Goal: Task Accomplishment & Management: Manage account settings

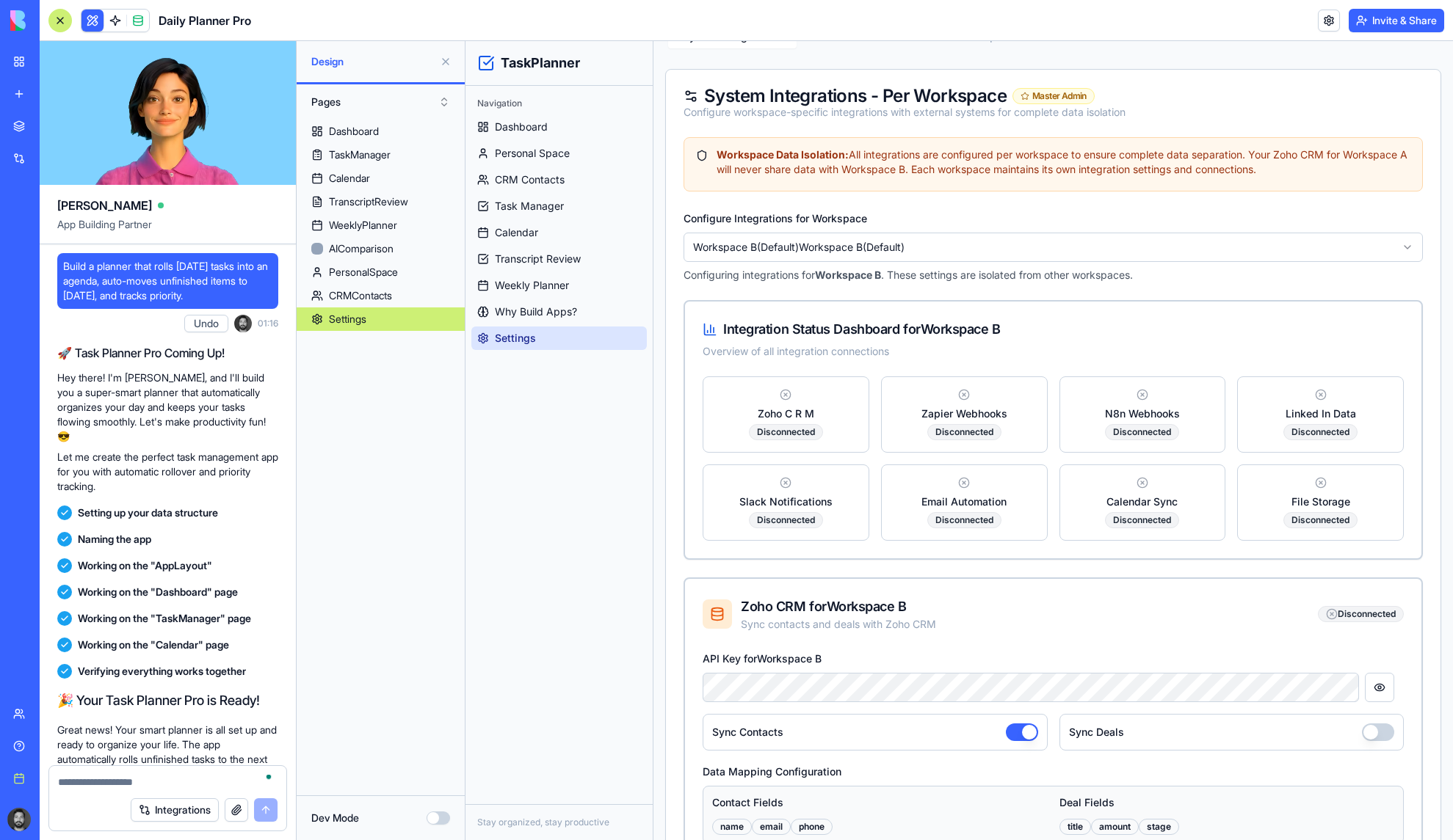
scroll to position [27764, 0]
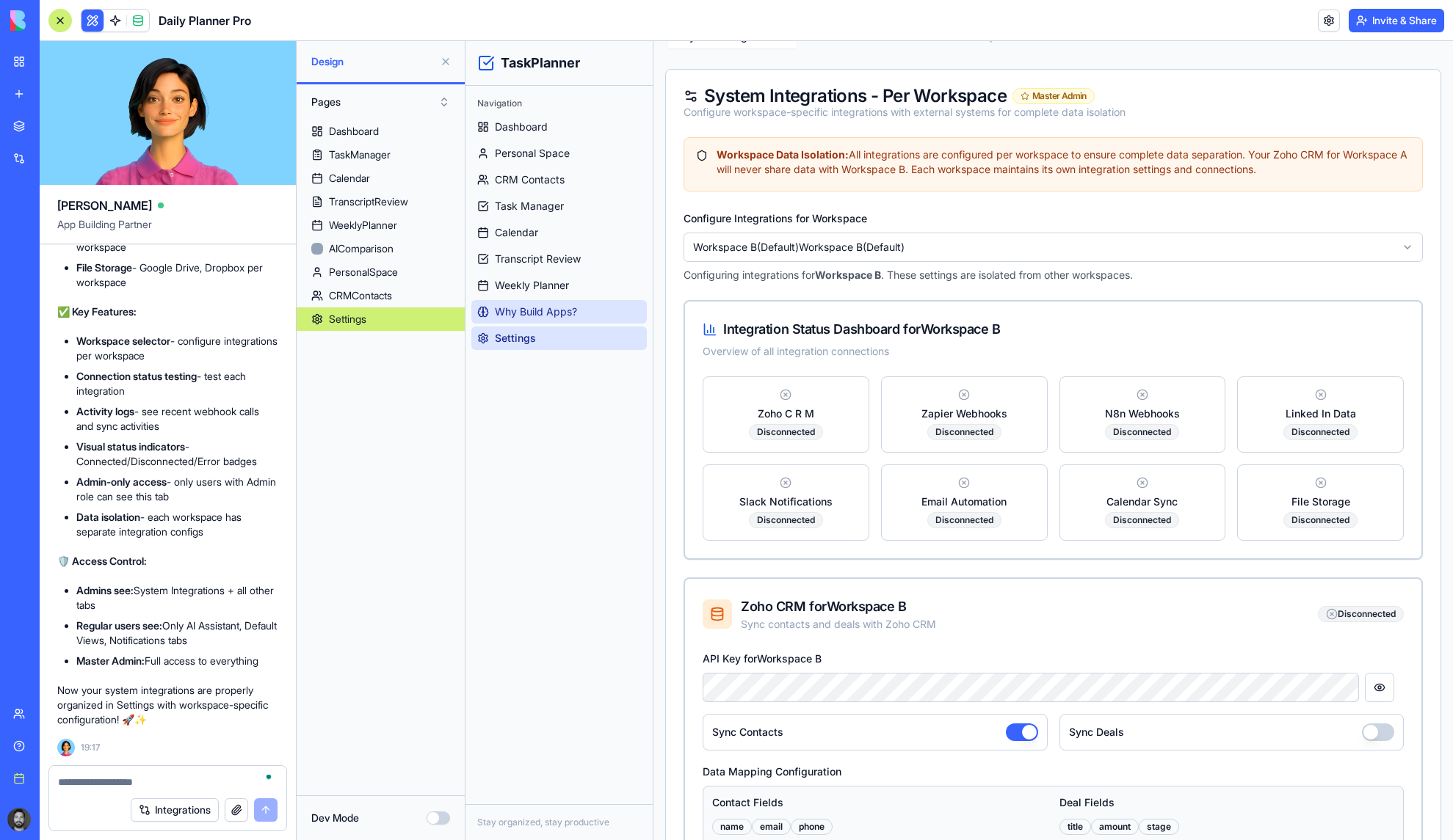
click at [549, 306] on span "Why Build Apps?" at bounding box center [536, 311] width 82 height 14
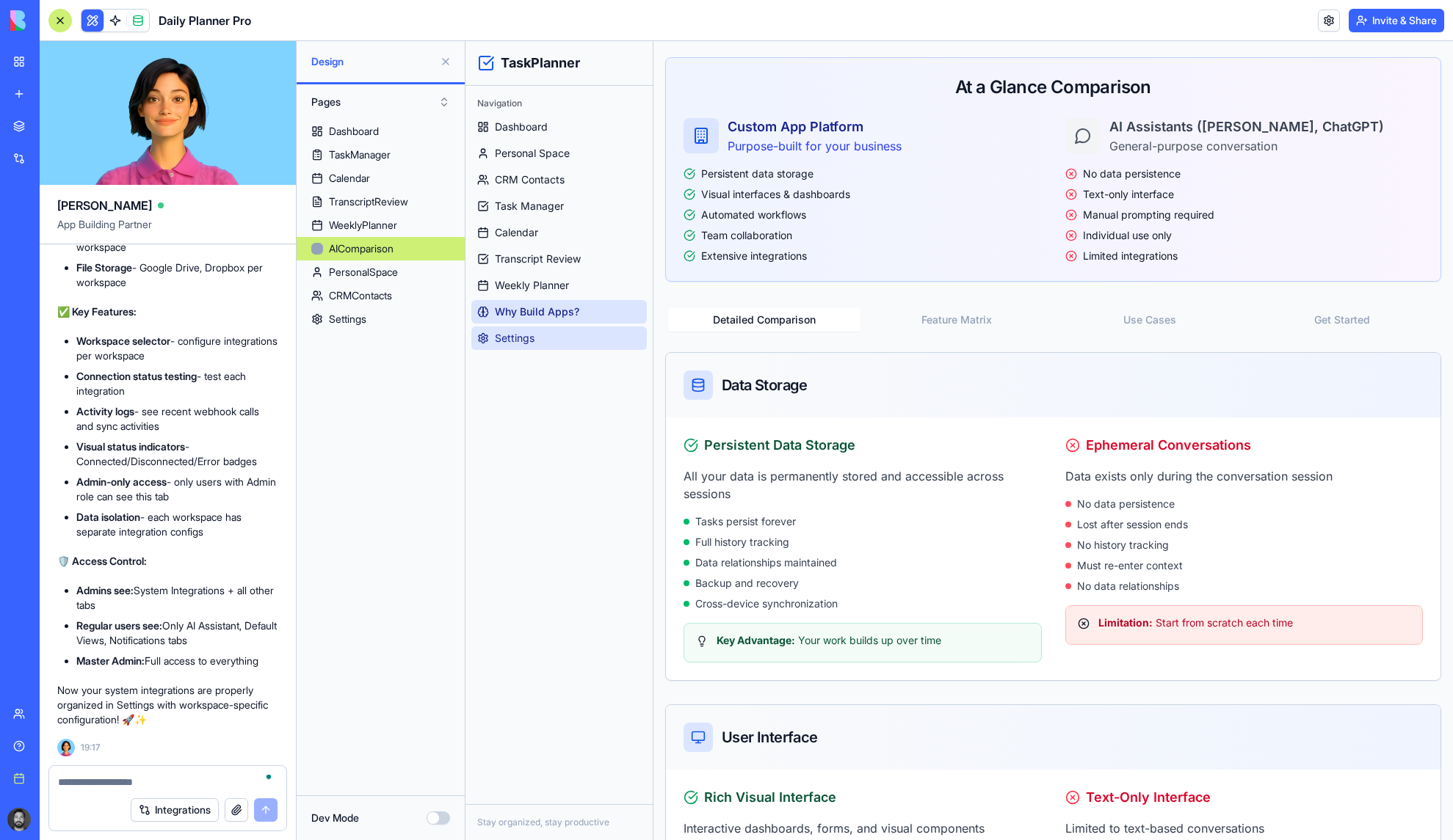
click at [544, 342] on link "Settings" at bounding box center [559, 338] width 175 height 24
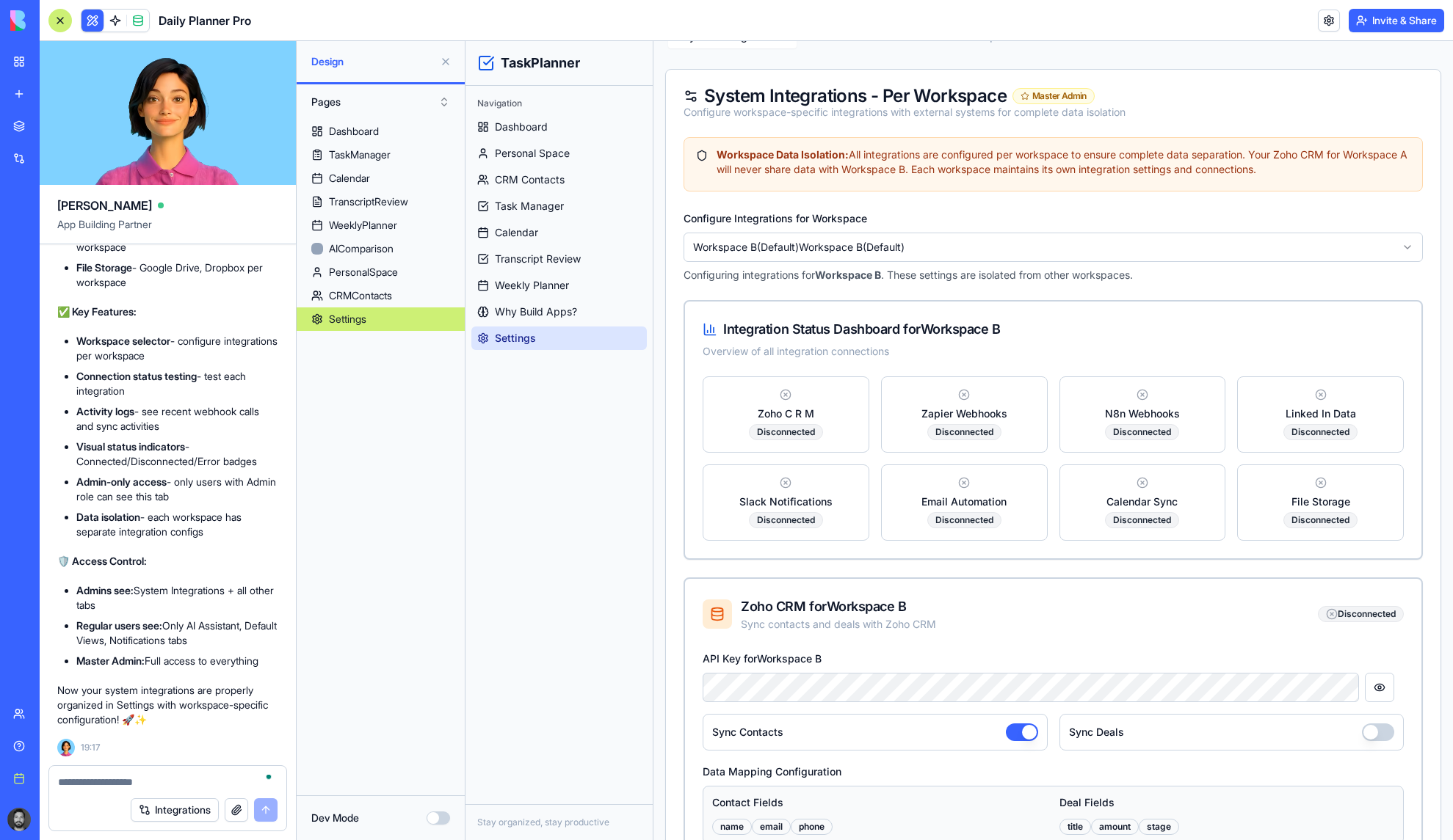
click at [997, 231] on div "Configure Integrations for Workspace Workspace B (Default) Workspace B (Default…" at bounding box center [1053, 246] width 739 height 74
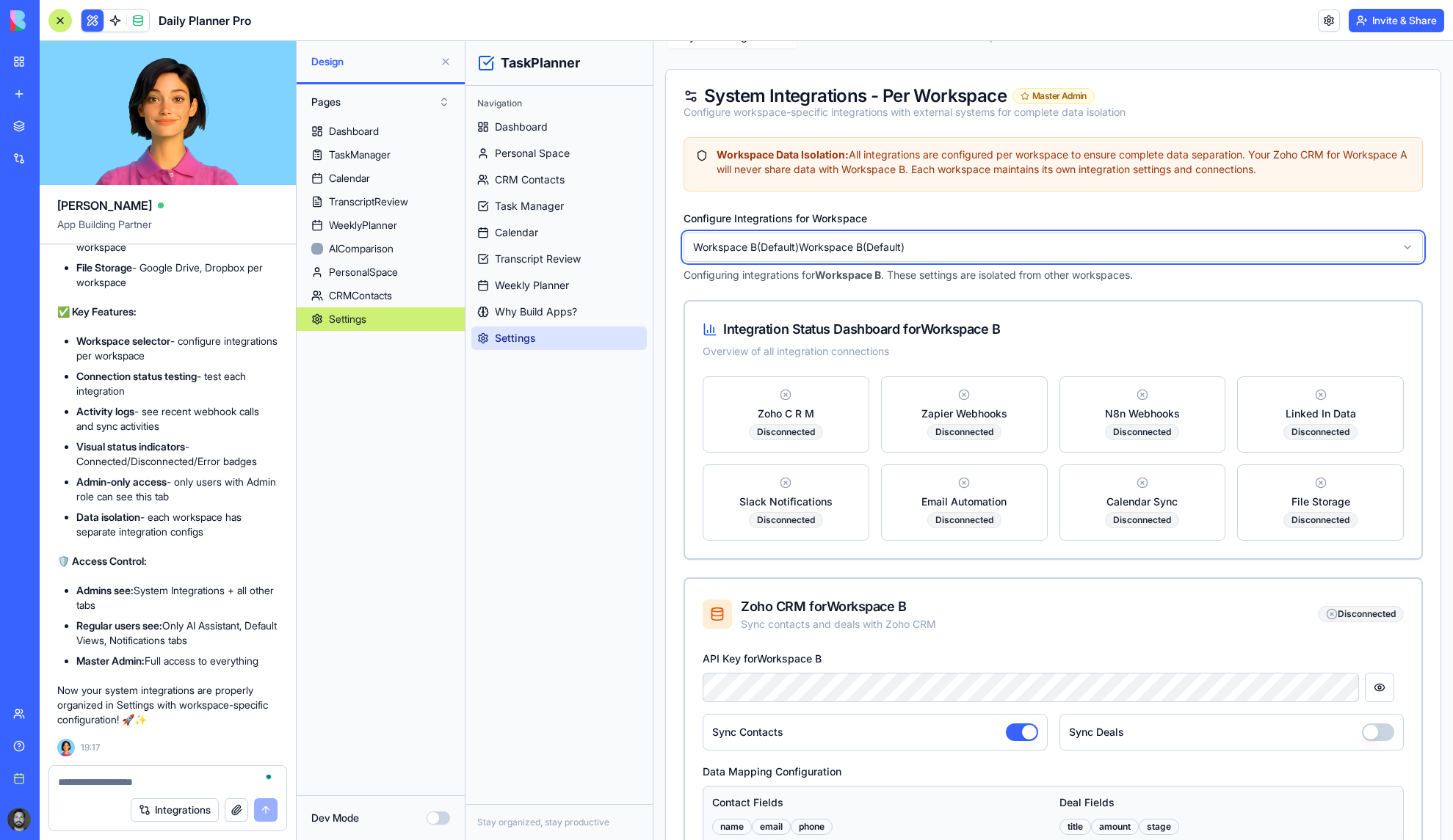
drag, startPoint x: 676, startPoint y: 203, endPoint x: 817, endPoint y: 49, distance: 208.8
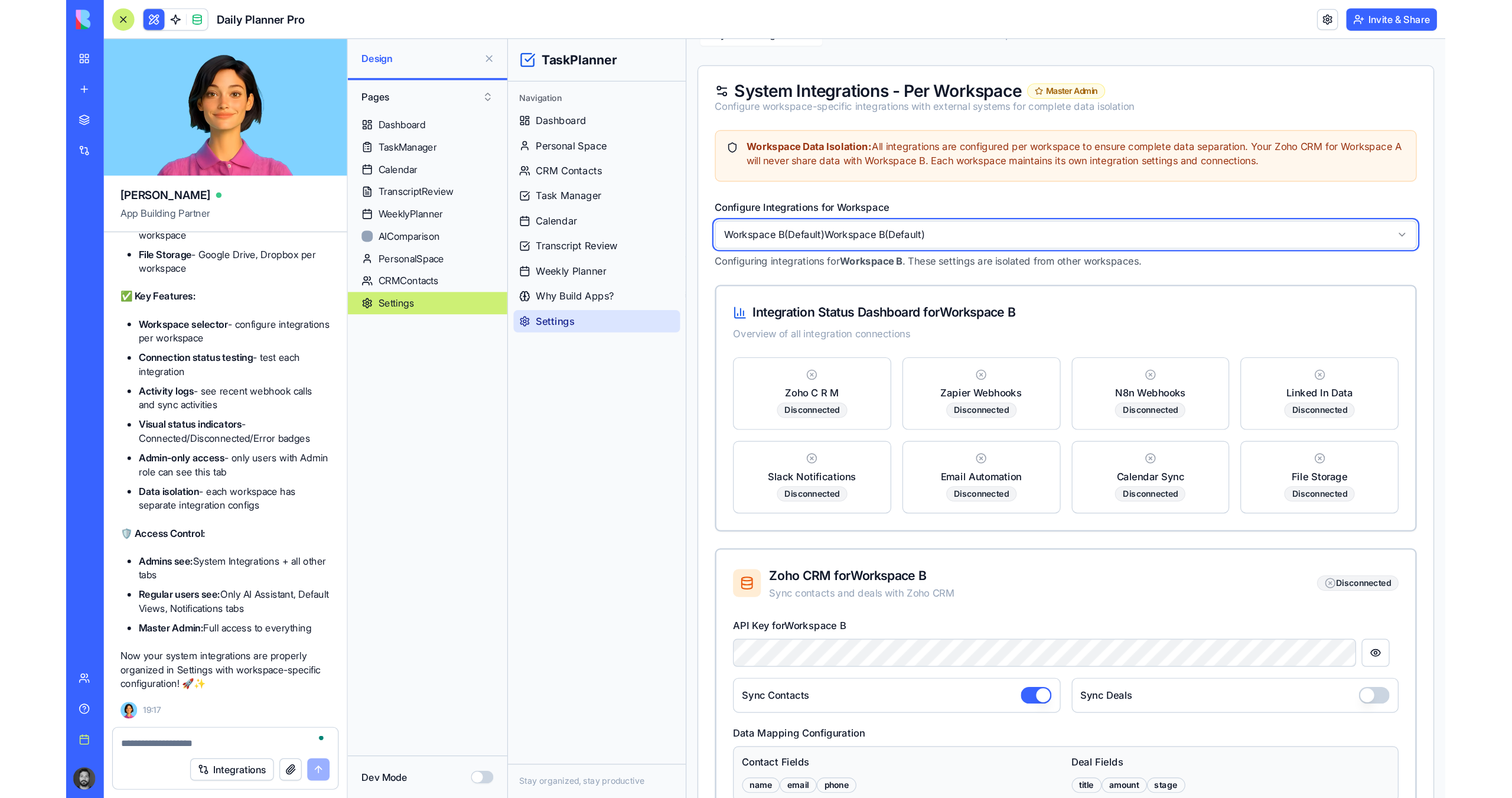
scroll to position [22235, 0]
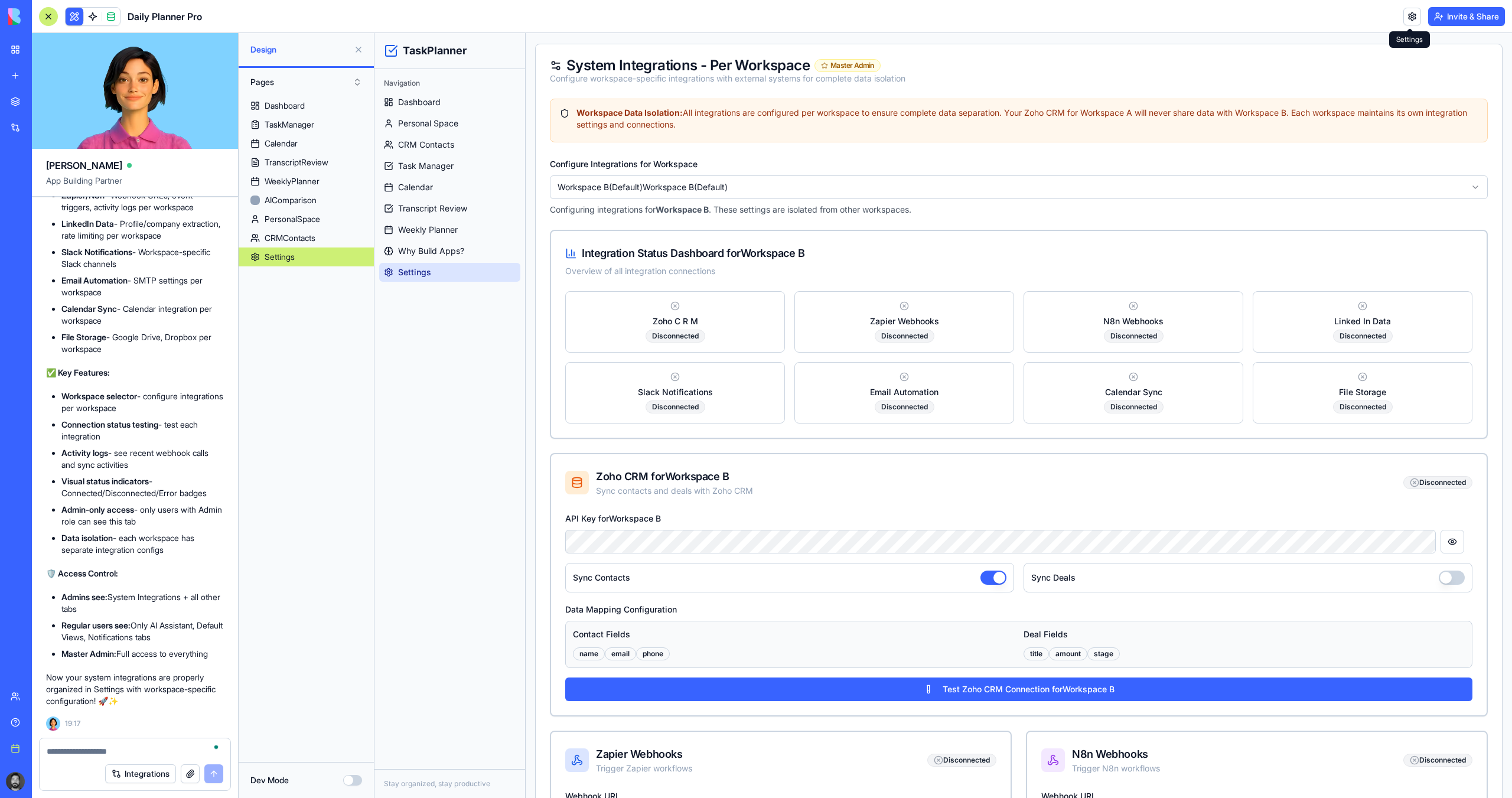
click at [864, 168] on div "Configure Integrations for Workspace Workspace B (Default) Workspace B (Default…" at bounding box center [1019, 186] width 938 height 59
drag, startPoint x: 121, startPoint y: 757, endPoint x: 121, endPoint y: 747, distance: 10.0
click at [121, 676] on textarea "To enrich screen reader interactions, please activate Accessibility in Grammarl…" at bounding box center [134, 751] width 176 height 12
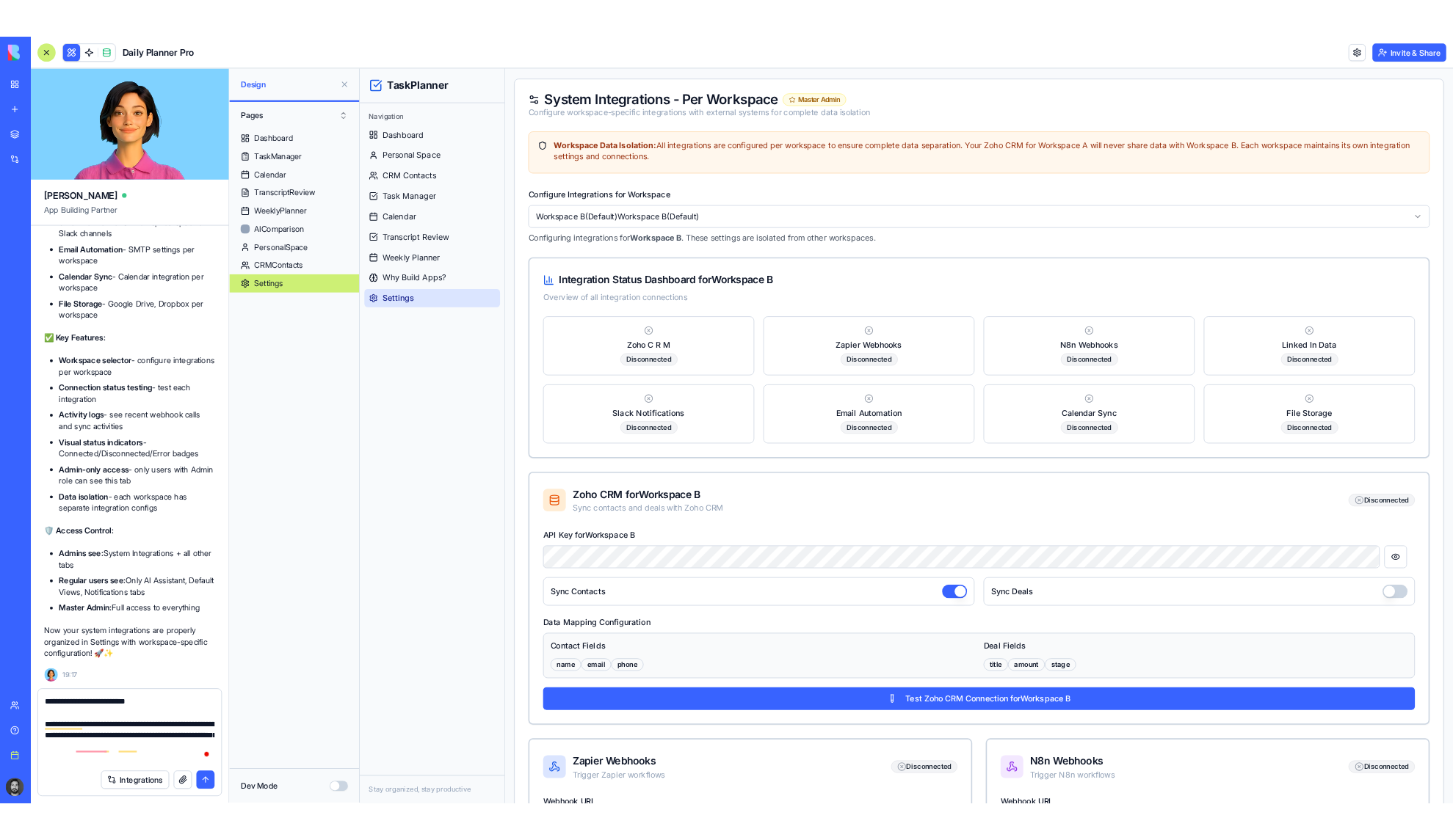
scroll to position [13, 0]
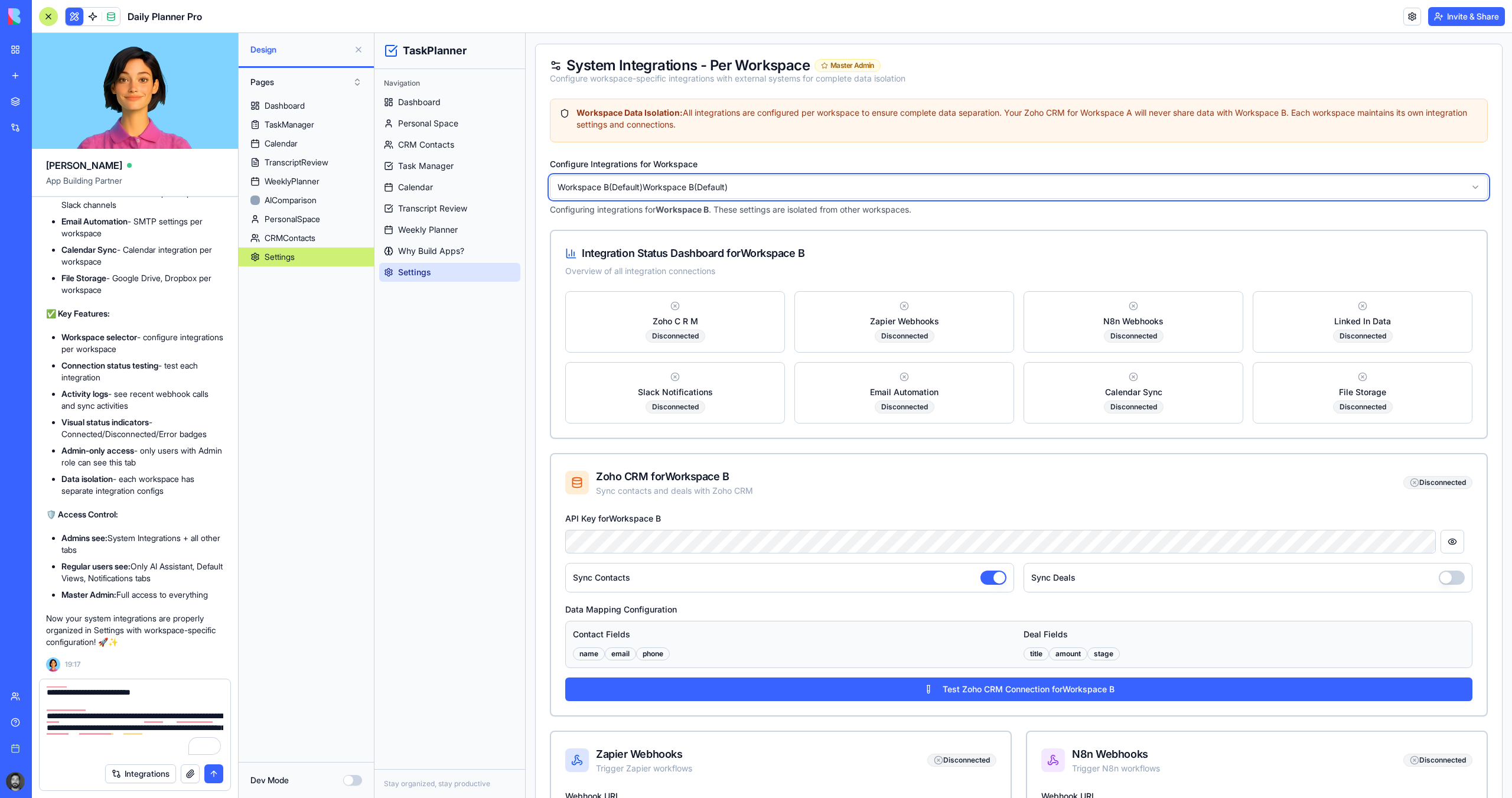
click at [188, 676] on textarea "**********" at bounding box center [134, 722] width 176 height 71
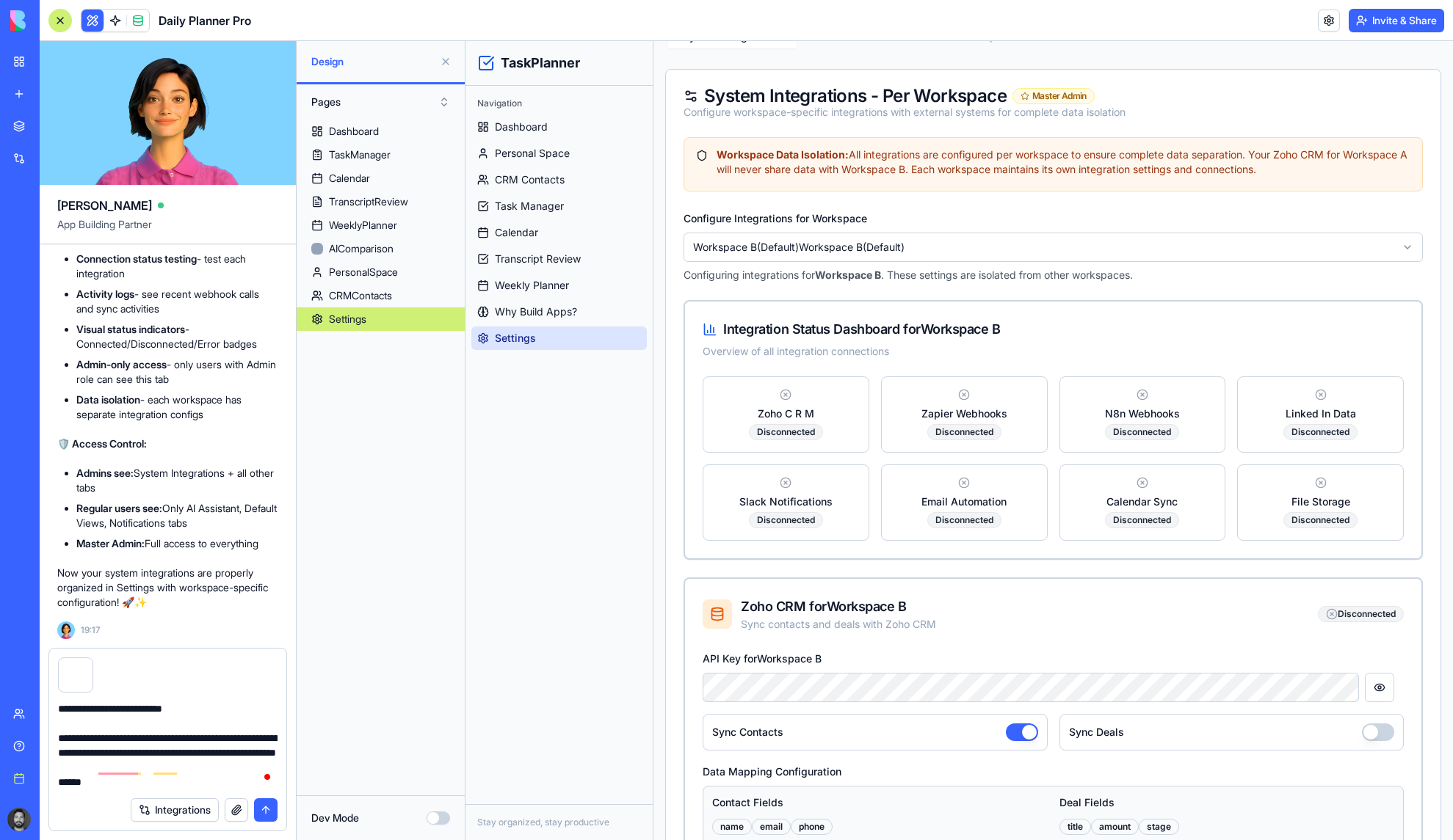
scroll to position [0, 0]
drag, startPoint x: 868, startPoint y: 216, endPoint x: 679, endPoint y: 216, distance: 189.0
copy label "Configure Integrations for Workspace"
click at [225, 785] on textarea "**********" at bounding box center [167, 745] width 219 height 88
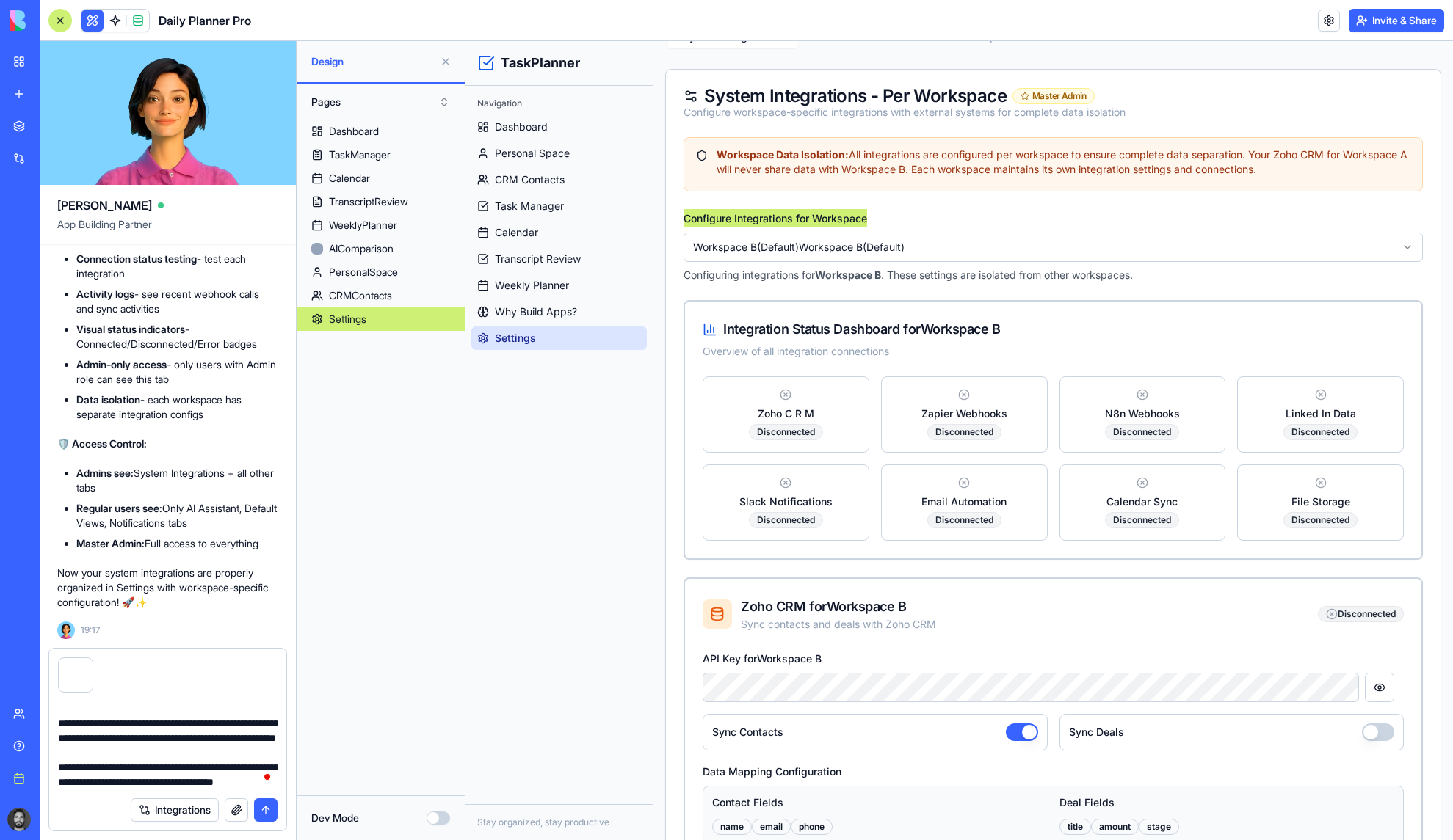
type textarea "**********"
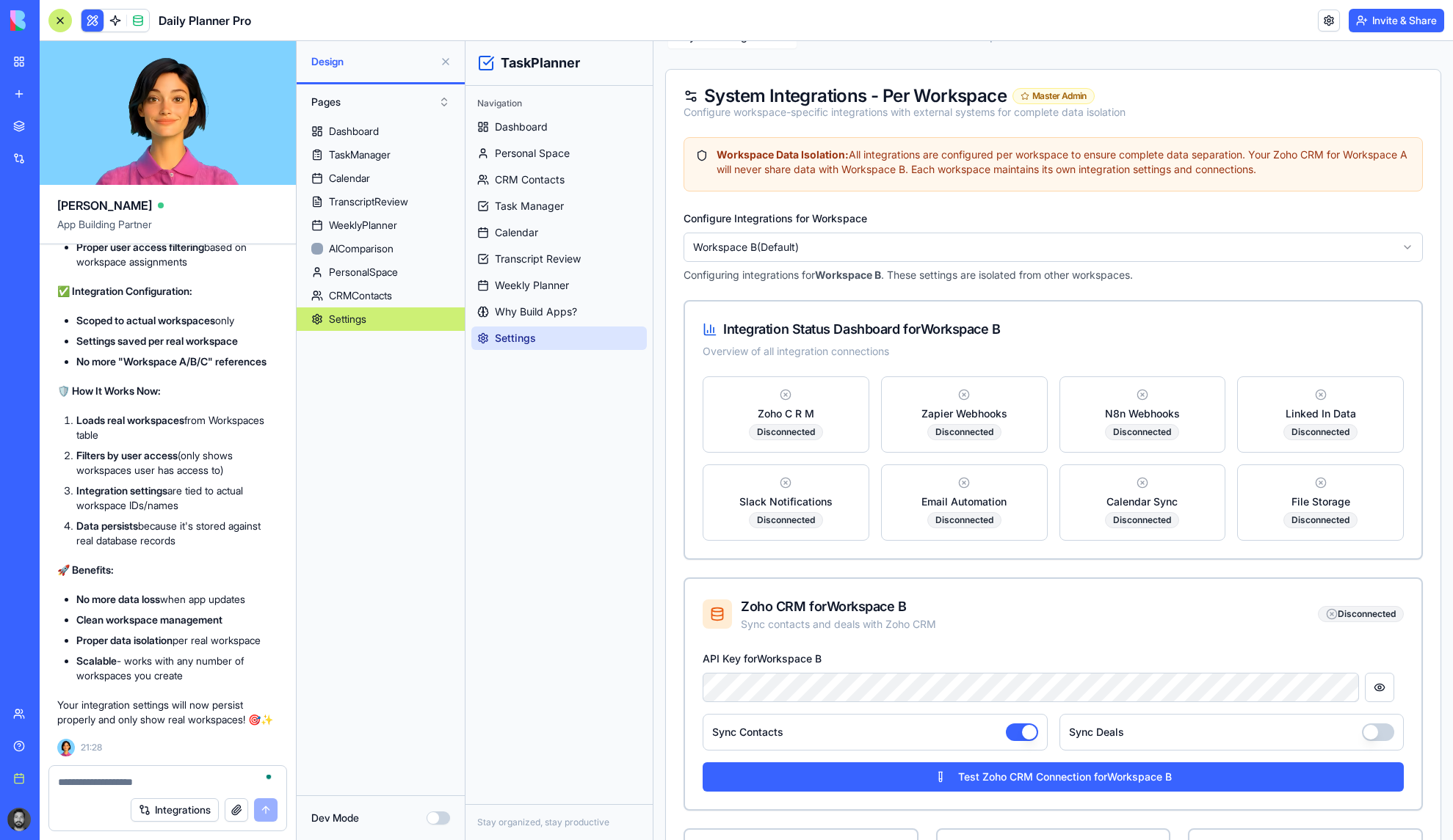
scroll to position [28574, 0]
click at [969, 215] on div "Configure Integrations for Workspace Workspace B (Default) Configuring integrat…" at bounding box center [1053, 246] width 739 height 74
click at [963, 239] on html "TaskPlanner Navigation Dashboard Personal Space CRM Contacts Task Manager Calen…" at bounding box center [959, 439] width 988 height 1202
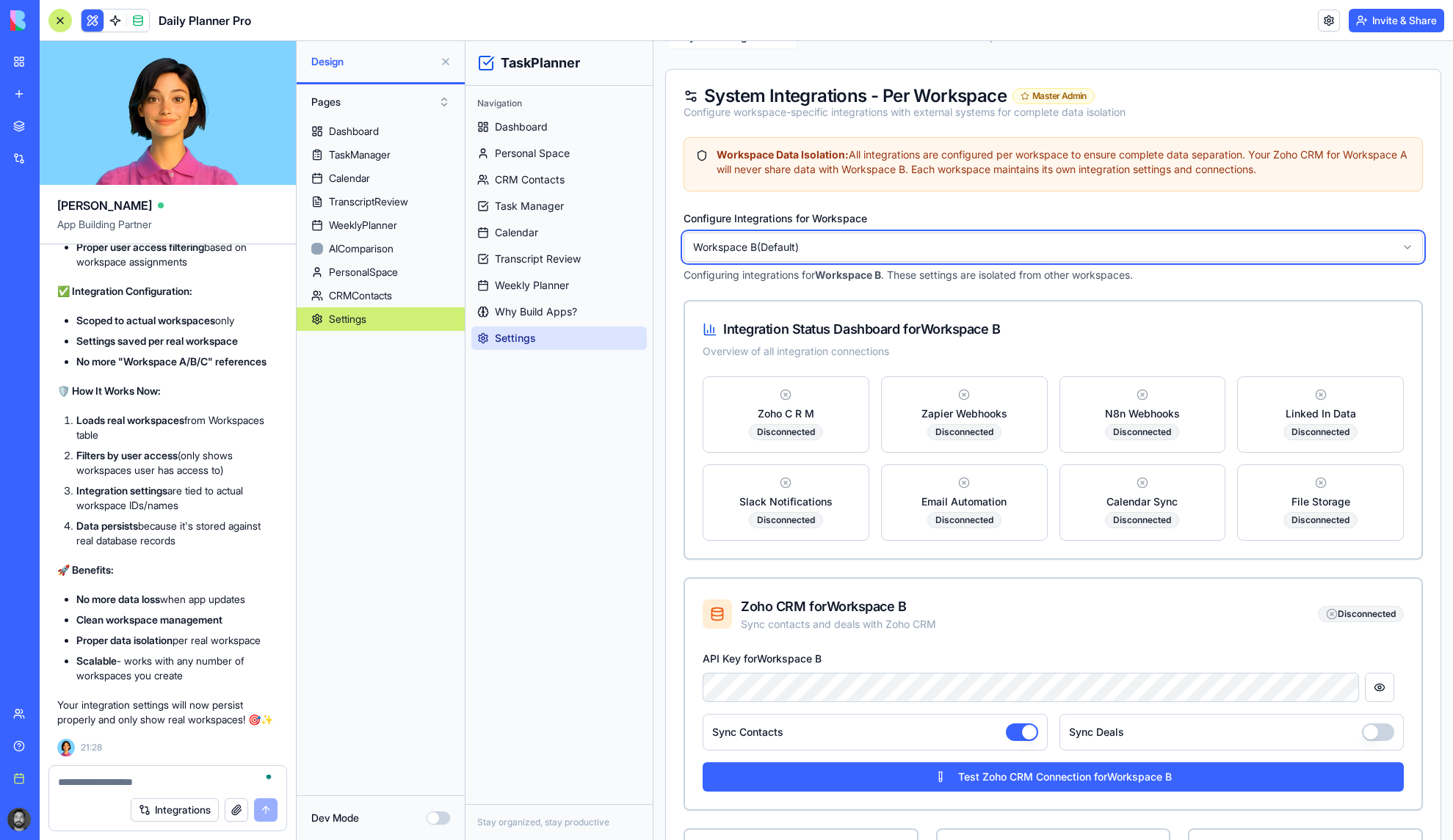
click at [963, 239] on html "TaskPlanner Navigation Dashboard Personal Space CRM Contacts Task Manager Calen…" at bounding box center [959, 439] width 988 height 1202
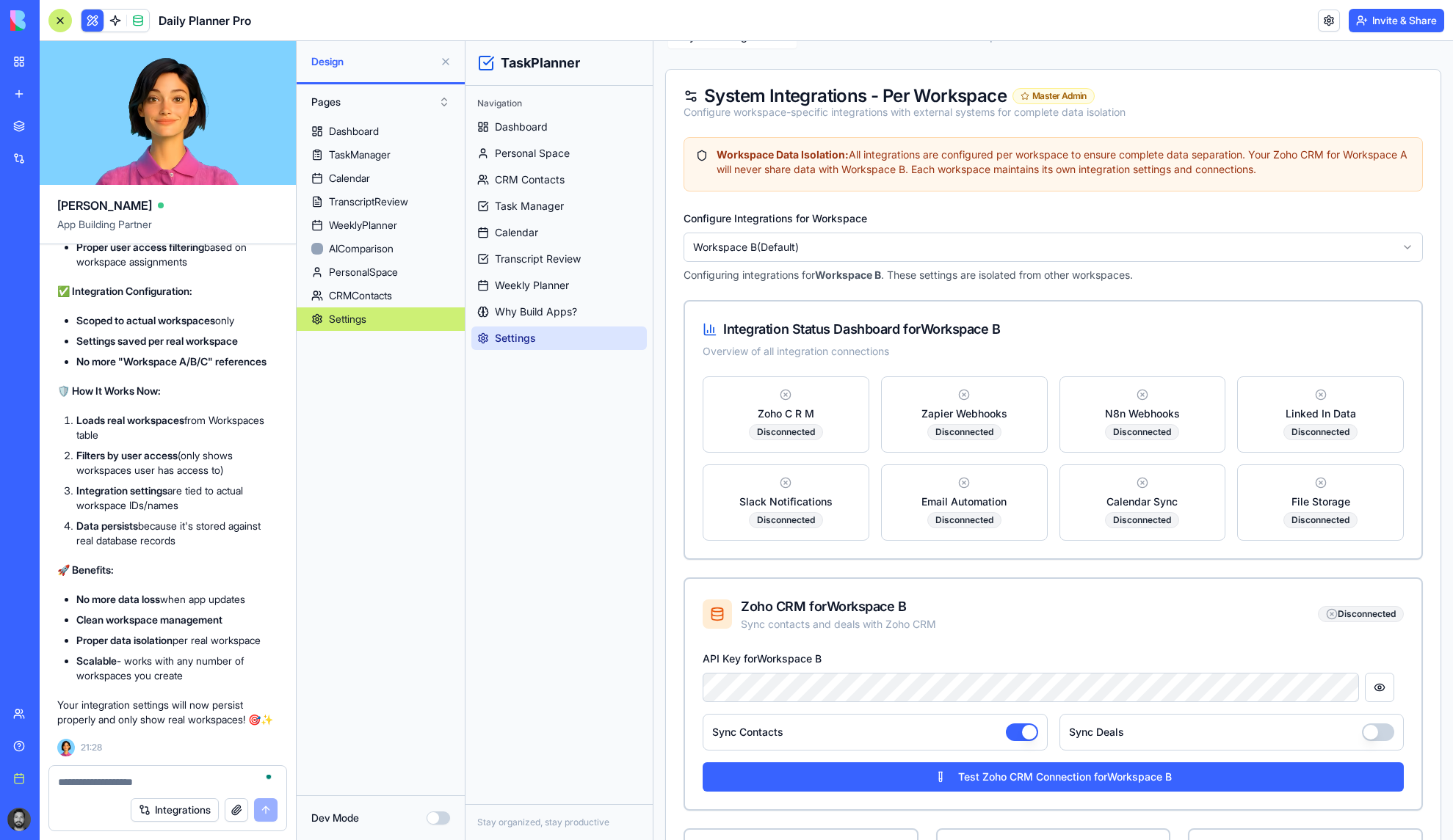
drag, startPoint x: 206, startPoint y: 417, endPoint x: 239, endPoint y: 419, distance: 33.1
click at [239, 26] on li "Dynamic workspace loading from your actual database" at bounding box center [178, 11] width 202 height 30
drag, startPoint x: 78, startPoint y: 489, endPoint x: 250, endPoint y: 490, distance: 172.0
click at [250, 84] on li "No more data loss on app updates" at bounding box center [178, 77] width 202 height 14
drag, startPoint x: 86, startPoint y: 510, endPoint x: 224, endPoint y: 515, distance: 138.1
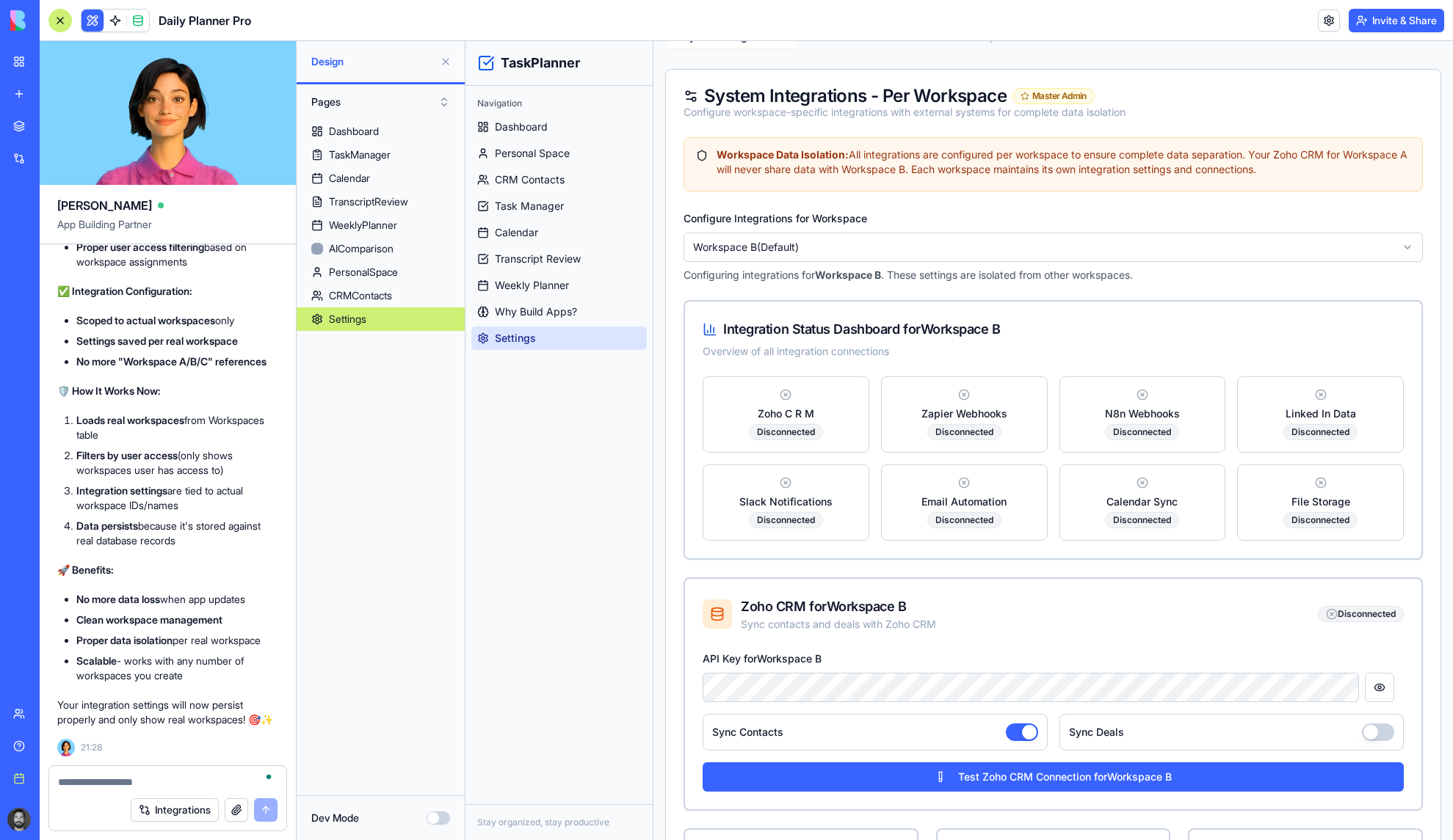
click at [224, 105] on li "Workspace settings persist across updates" at bounding box center [178, 97] width 202 height 14
drag, startPoint x: 93, startPoint y: 545, endPoint x: 242, endPoint y: 557, distance: 149.5
click at [235, 140] on ul "No more data loss on app updates Workspace settings persist across updates Inte…" at bounding box center [167, 105] width 221 height 71
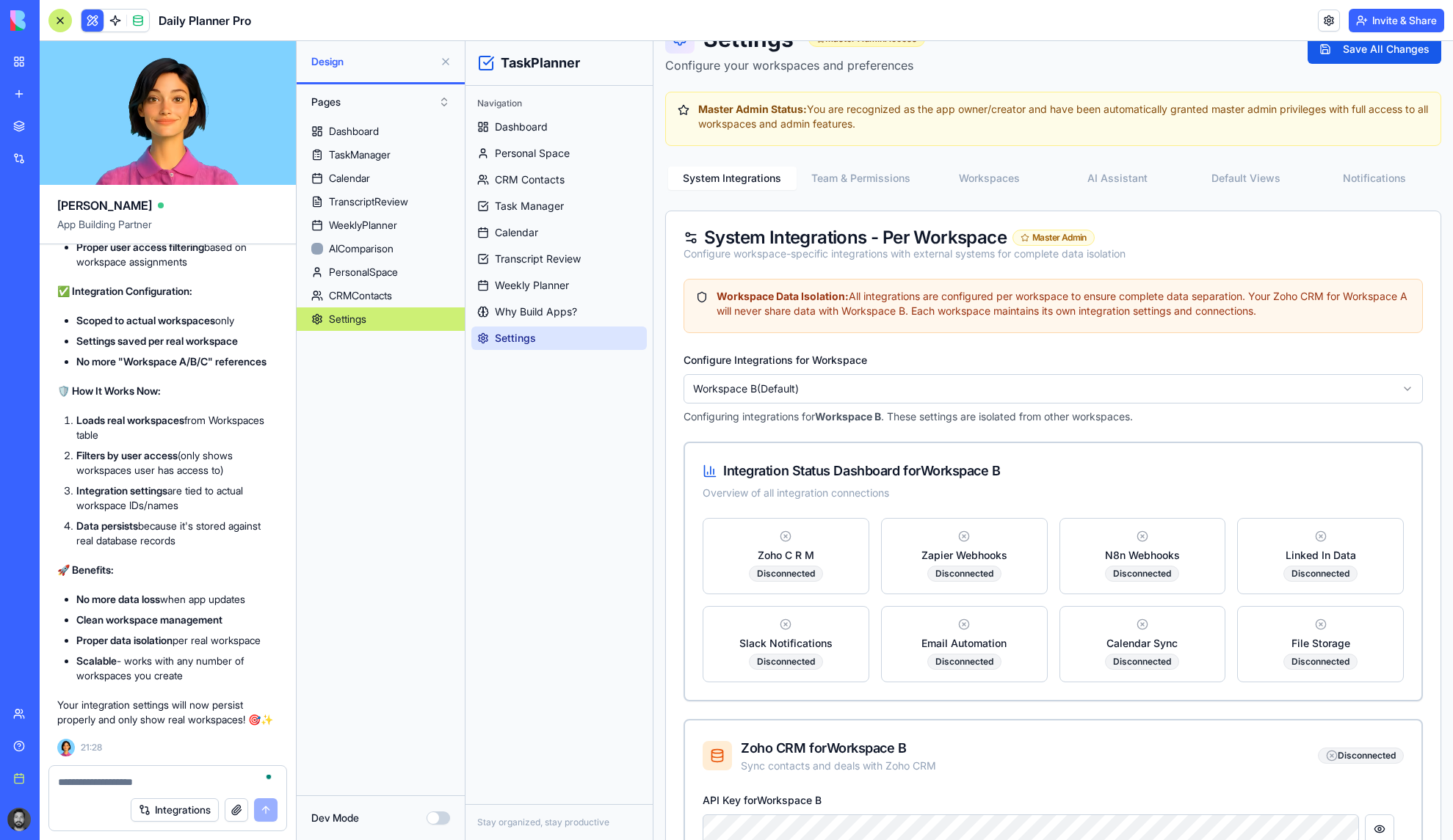
scroll to position [0, 0]
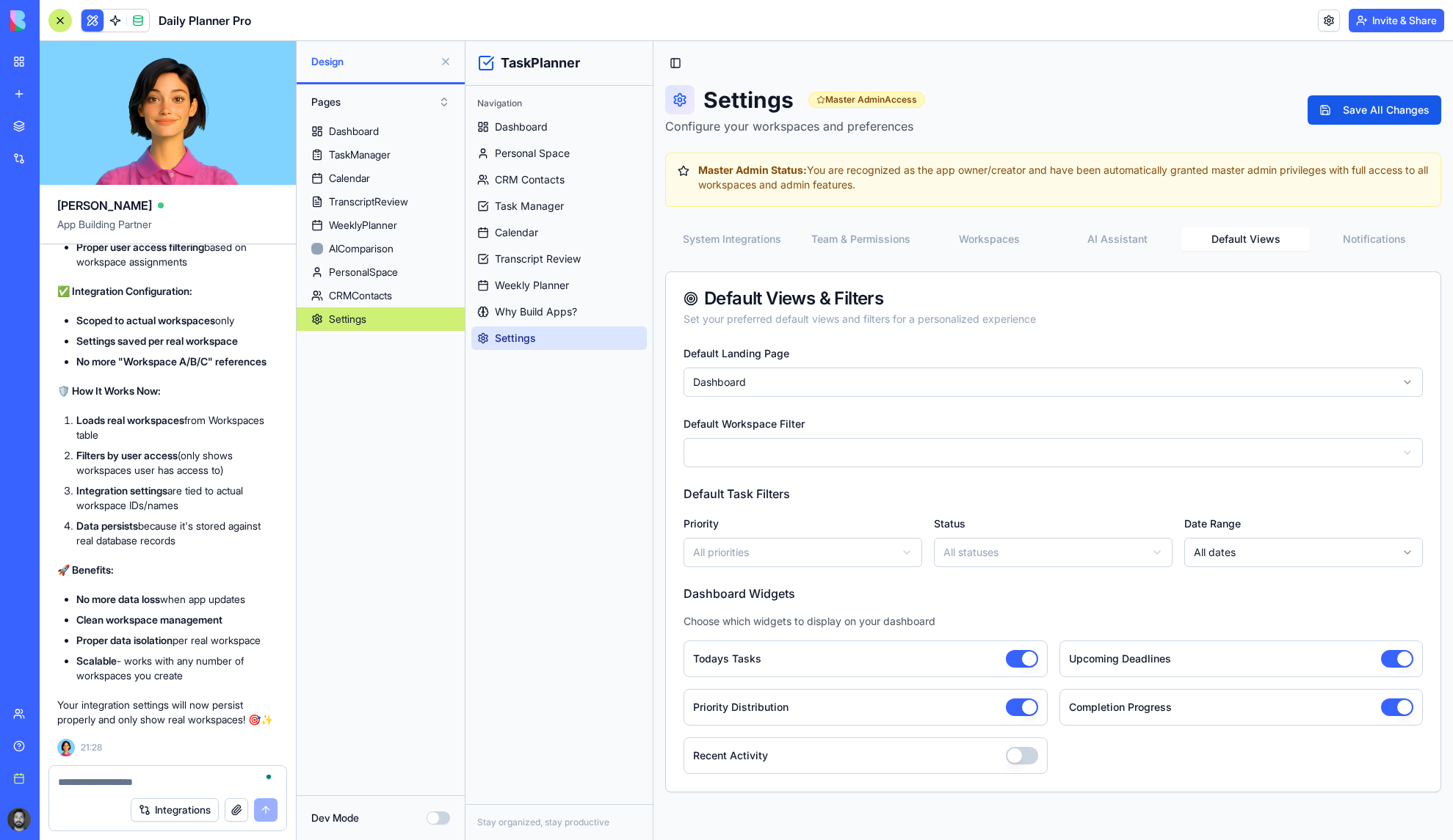
click at [1231, 238] on button "Default Views" at bounding box center [1245, 239] width 128 height 24
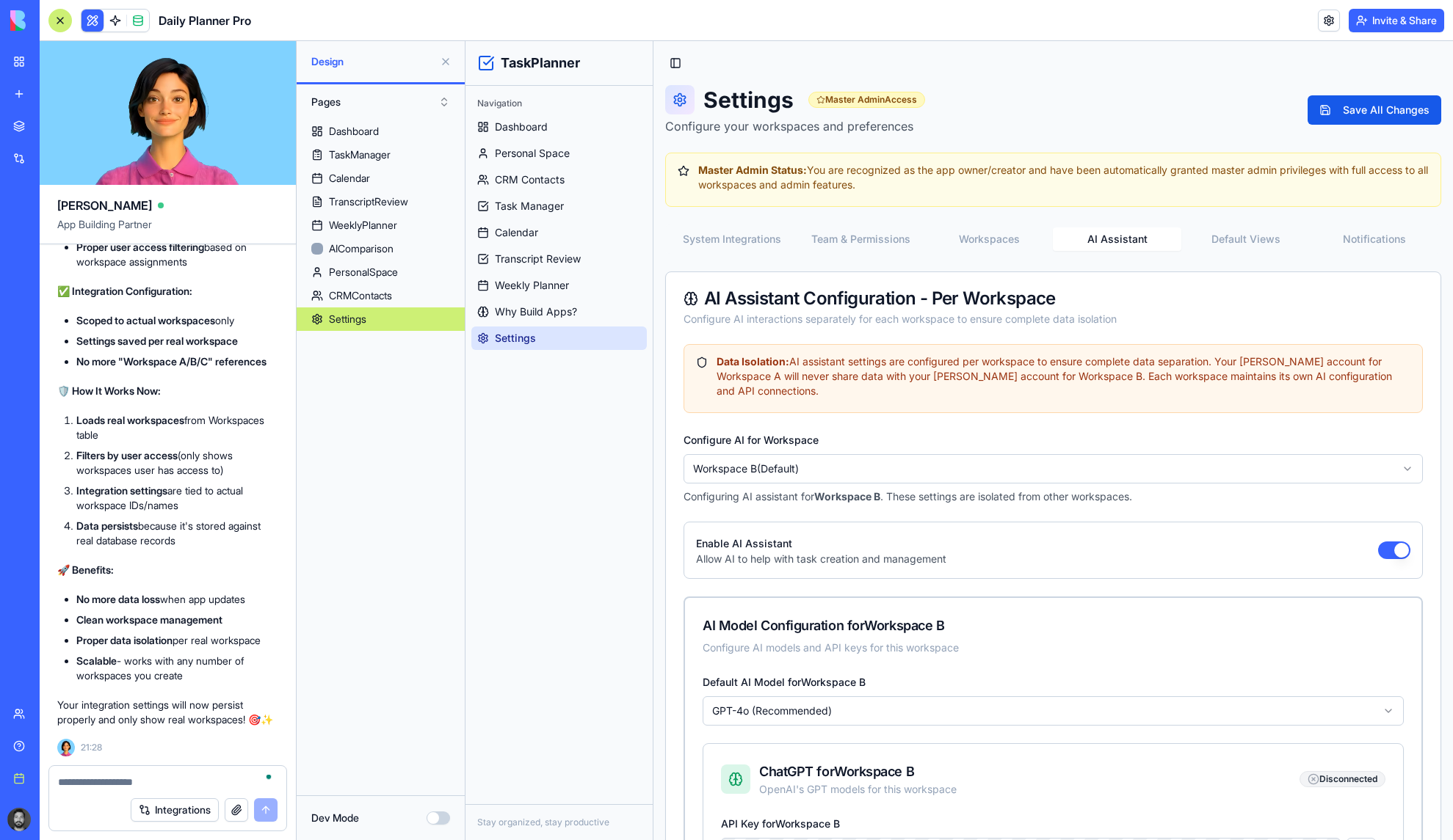
click at [1127, 241] on button "AI Assistant" at bounding box center [1117, 239] width 128 height 24
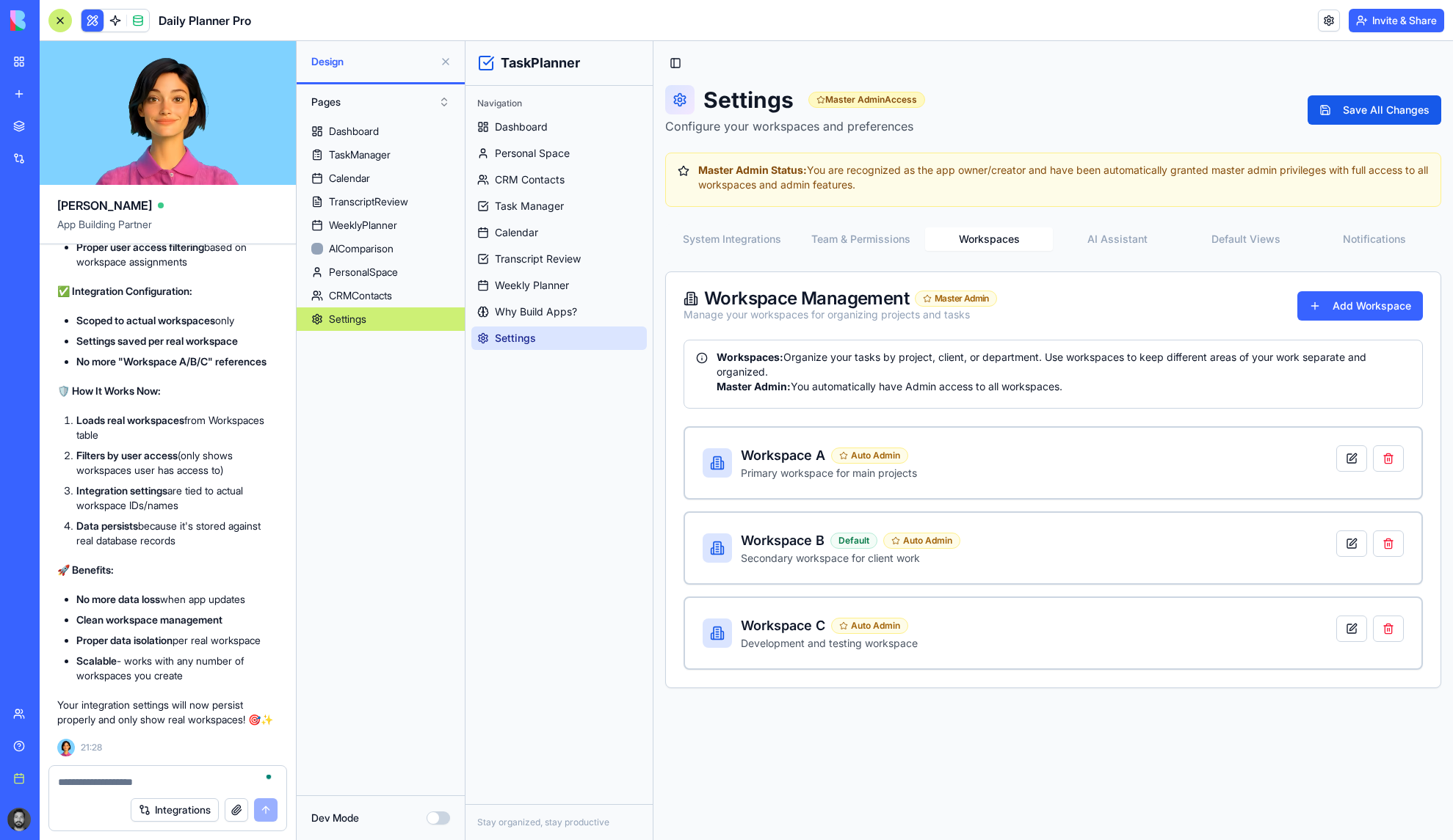
click at [1017, 244] on button "Workspaces" at bounding box center [988, 239] width 128 height 24
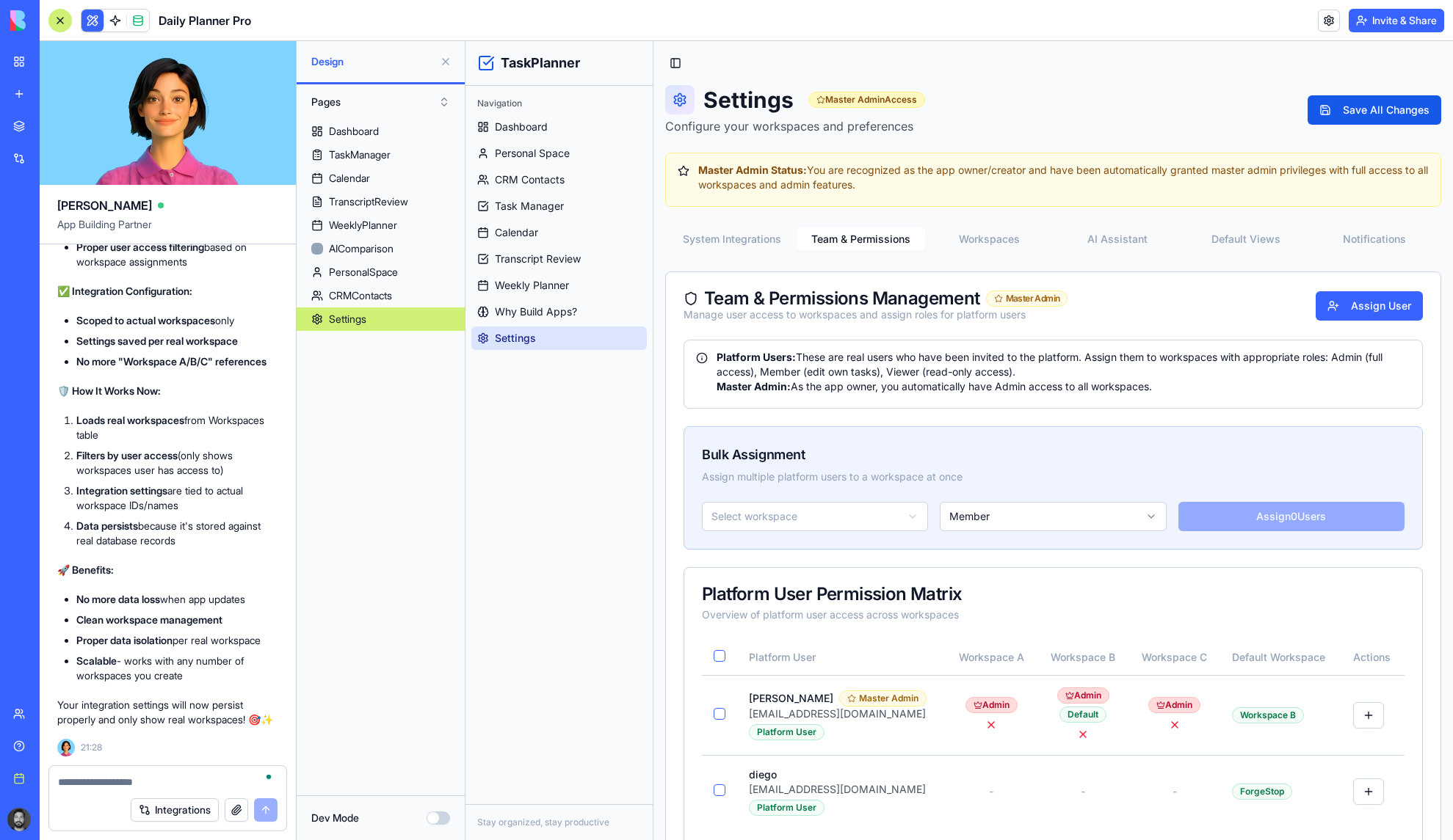
click at [900, 245] on button "Team & Permissions" at bounding box center [860, 239] width 128 height 24
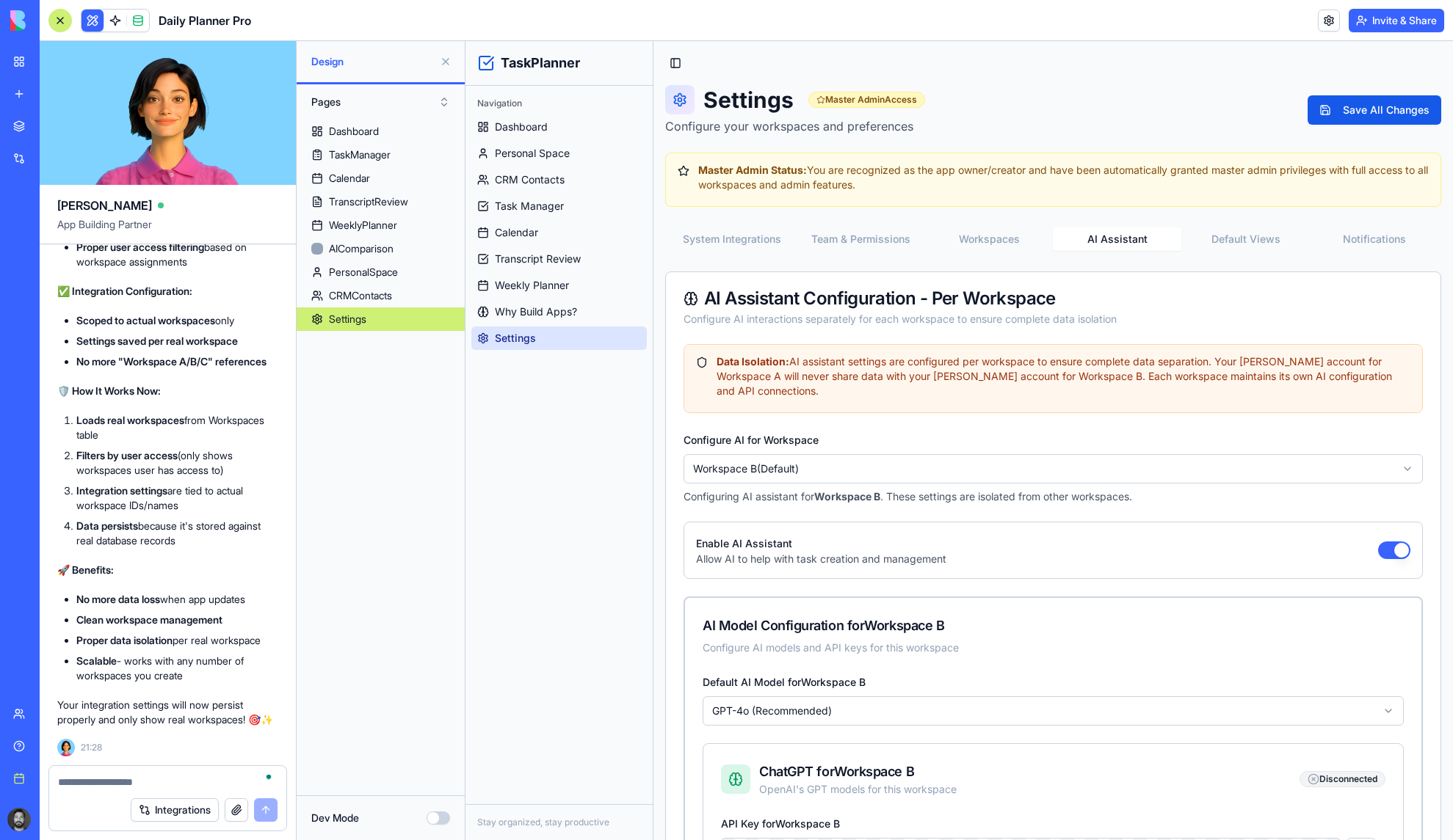
click at [1143, 241] on button "AI Assistant" at bounding box center [1117, 239] width 128 height 24
click at [1238, 244] on button "Default Views" at bounding box center [1245, 239] width 128 height 24
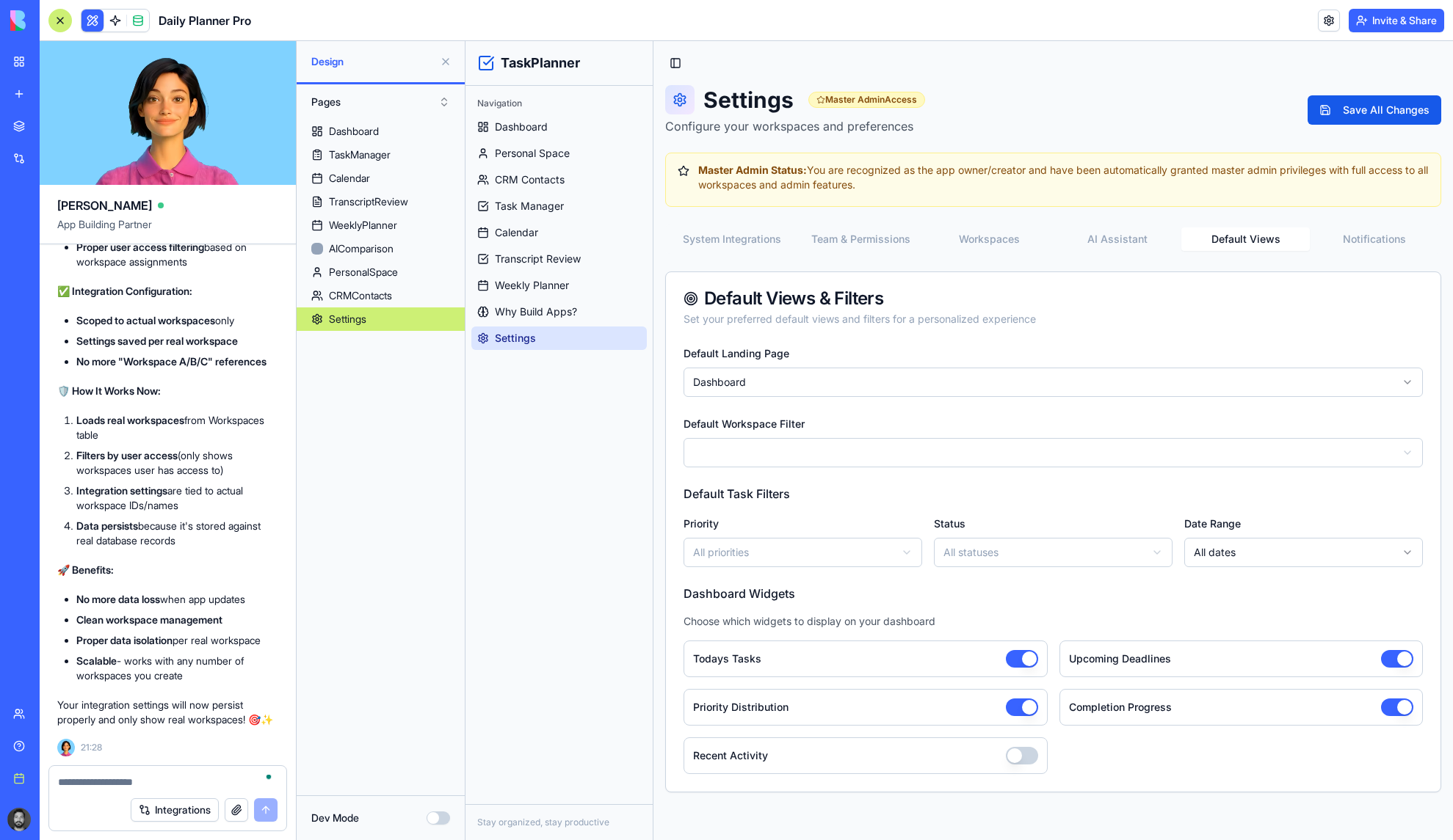
click at [1379, 250] on button "Notifications" at bounding box center [1373, 239] width 128 height 24
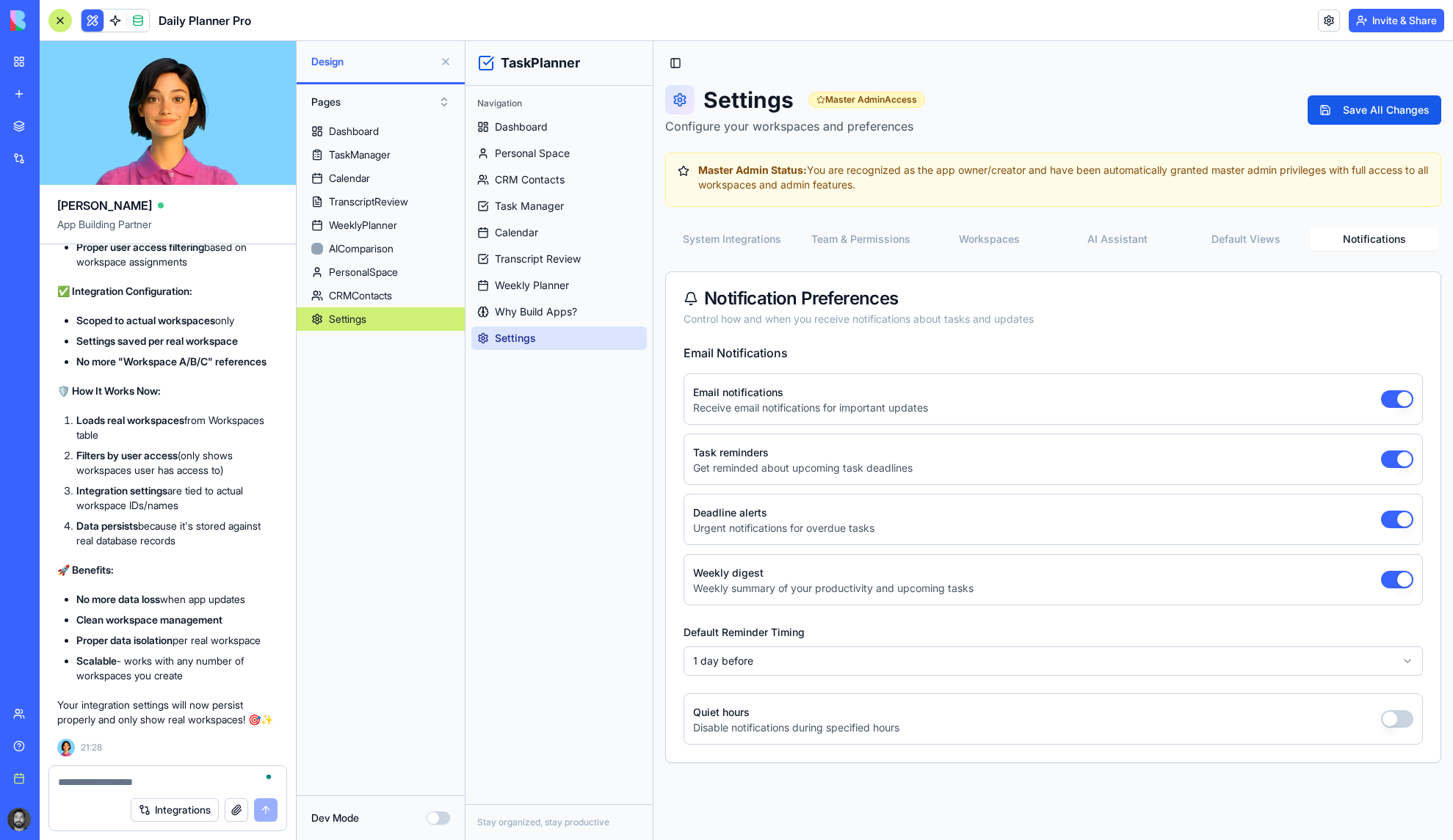
click at [172, 785] on textarea "To enrich screen reader interactions, please activate Accessibility in Grammarl…" at bounding box center [167, 782] width 219 height 14
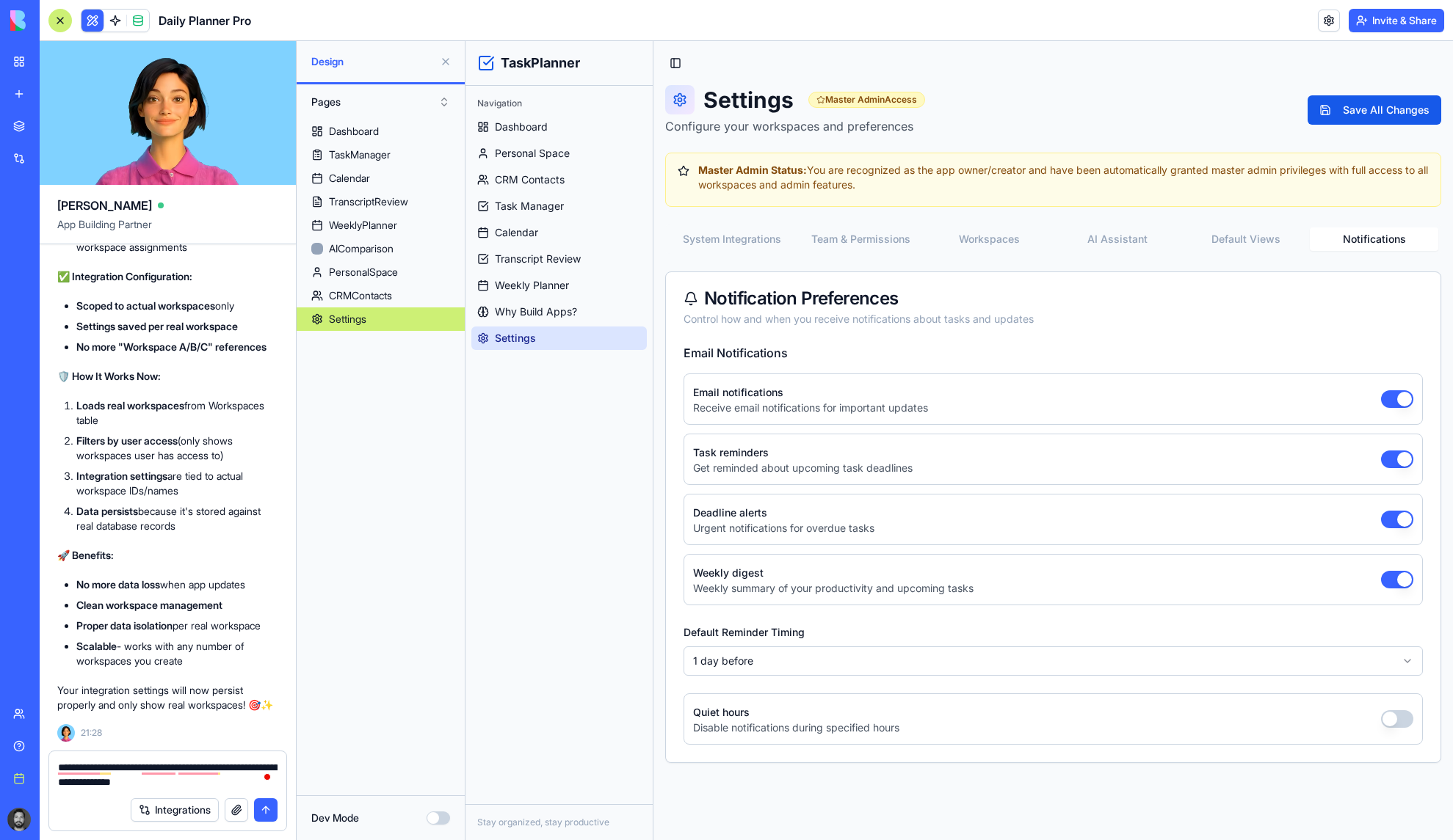
type textarea "**********"
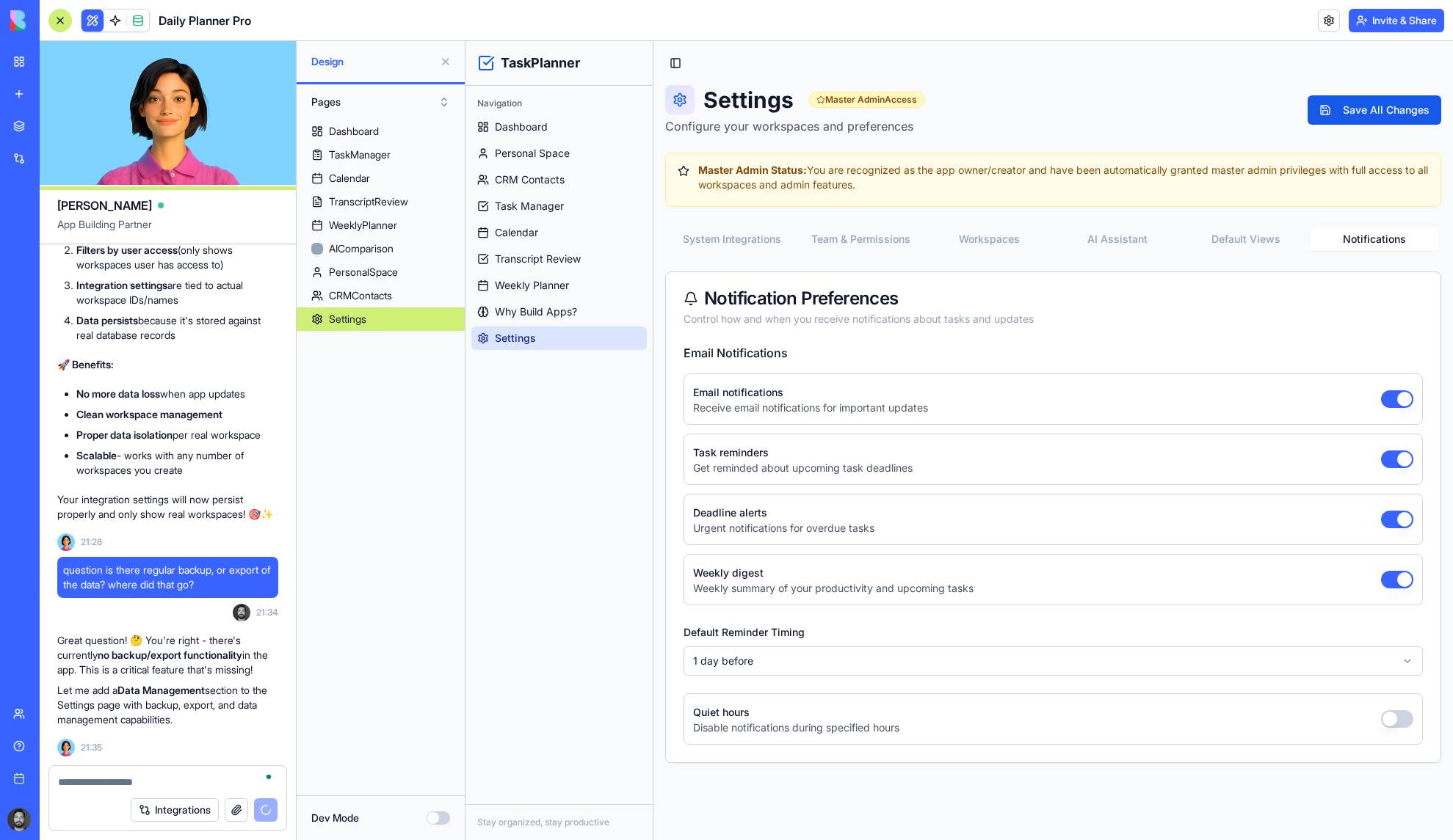
scroll to position [29261, 0]
